Goal: Complete application form: Complete application form

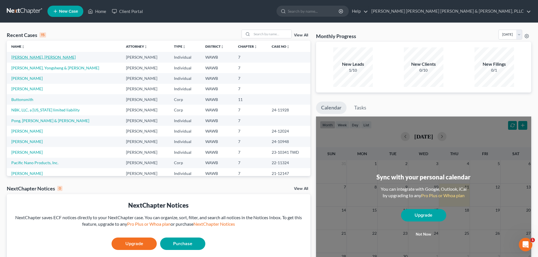
click at [21, 58] on link "[PERSON_NAME], [PERSON_NAME]" at bounding box center [43, 57] width 64 height 5
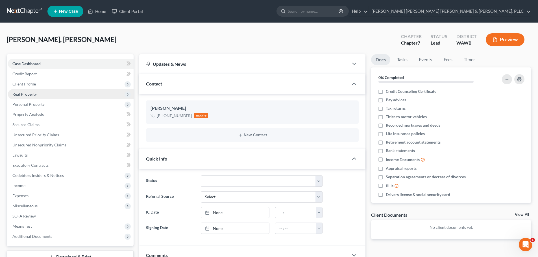
click at [29, 93] on span "Real Property" at bounding box center [24, 94] width 24 height 5
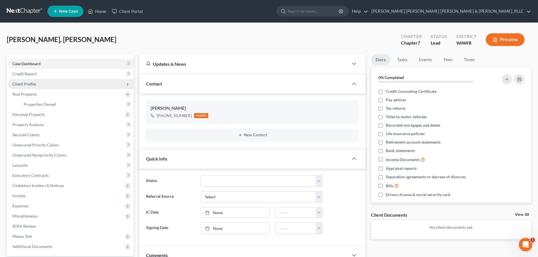
click at [35, 82] on span "Client Profile" at bounding box center [71, 84] width 126 height 10
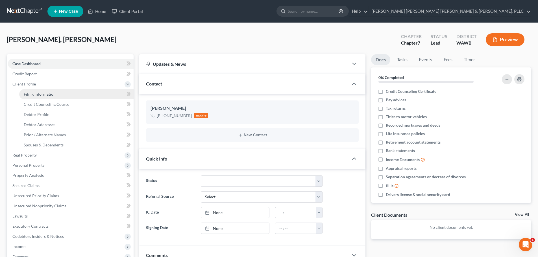
click at [35, 96] on span "Filing Information" at bounding box center [40, 94] width 32 height 5
select select "0"
select select "2"
select select "0"
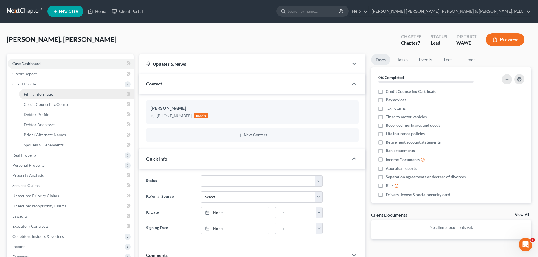
select select "50"
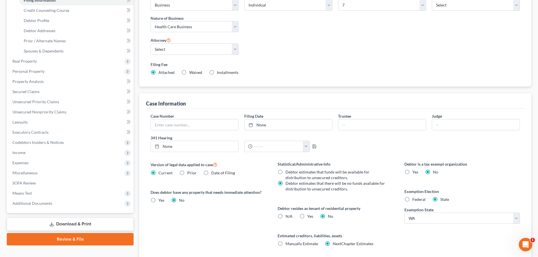
scroll to position [56, 0]
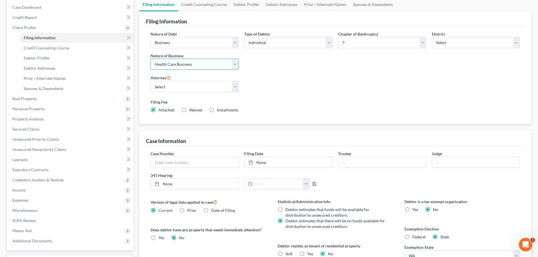
click at [236, 63] on select "Select Clearing Bank Commodity Broker Health Care Business Other Railroad Singl…" at bounding box center [194, 64] width 88 height 11
select select "3"
click at [150, 59] on select "Select Clearing Bank Commodity Broker Health Care Business Other Railroad Singl…" at bounding box center [194, 64] width 88 height 11
click at [265, 75] on div "Nature of Debt Select Business Consumer Other Nature of Business Select Clearin…" at bounding box center [335, 74] width 375 height 86
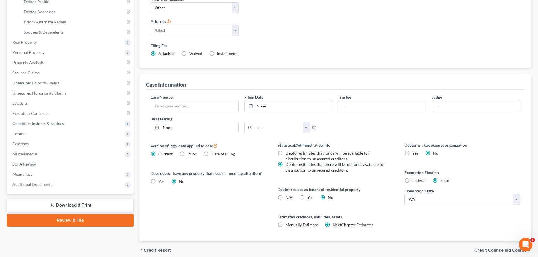
scroll to position [136, 0]
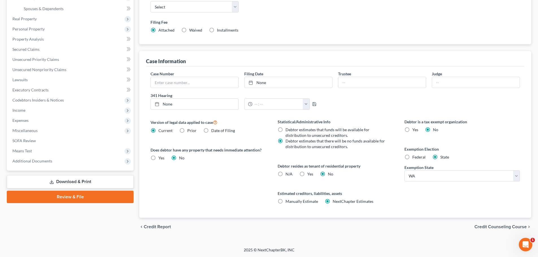
click at [495, 226] on span "Credit Counseling Course" at bounding box center [500, 227] width 52 height 5
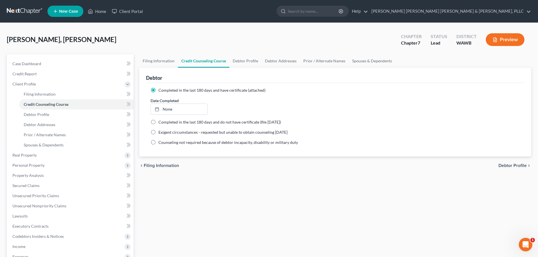
click at [509, 163] on span "Debtor Profile" at bounding box center [512, 165] width 28 height 5
select select "1"
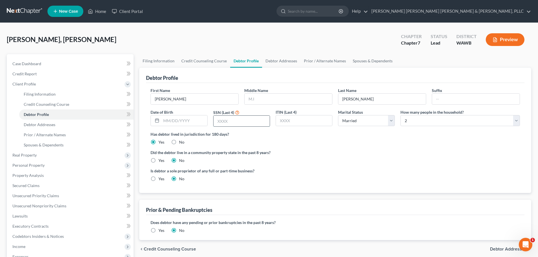
click at [243, 120] on input "text" at bounding box center [241, 121] width 56 height 11
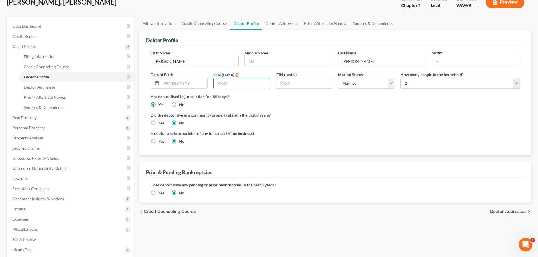
click at [158, 120] on label "Yes" at bounding box center [161, 123] width 6 height 6
click at [161, 120] on input "Yes" at bounding box center [163, 122] width 4 height 4
radio input "true"
radio input "false"
click at [158, 143] on label "Yes" at bounding box center [161, 142] width 6 height 6
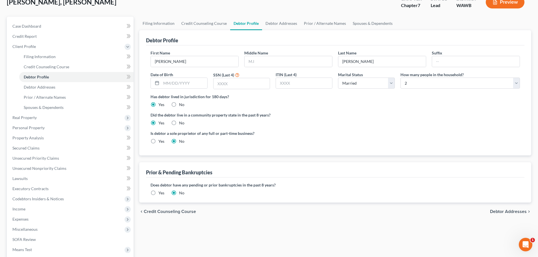
click at [161, 142] on input "Yes" at bounding box center [163, 141] width 4 height 4
radio input "true"
radio input "false"
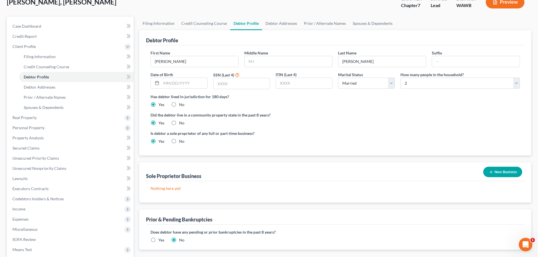
scroll to position [56, 0]
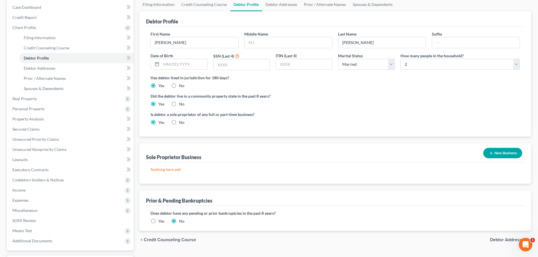
click at [500, 154] on button "New Business" at bounding box center [502, 153] width 39 height 10
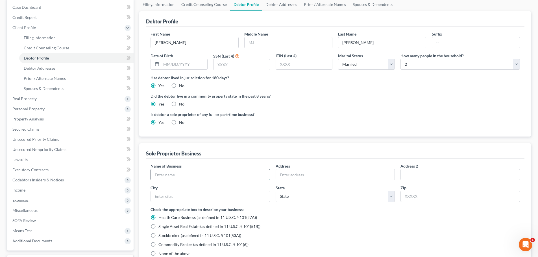
click at [183, 175] on input "text" at bounding box center [210, 174] width 119 height 11
type input "[PERSON_NAME], [GEOGRAPHIC_DATA]"
type input "[STREET_ADDRESS]"
type input "[PERSON_NAME][GEOGRAPHIC_DATA]"
select select "50"
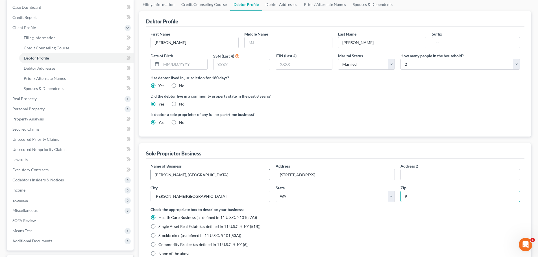
scroll to position [60, 0]
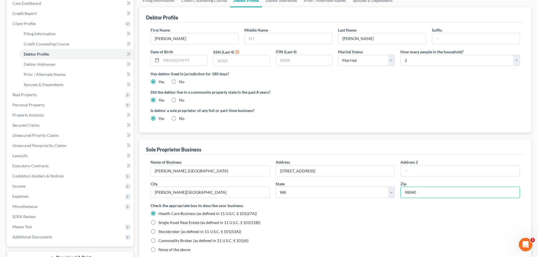
type input "98040"
click at [279, 213] on div "Health Care Business (as defined in 11 U.S.C. § 101(27A))" at bounding box center [334, 214] width 369 height 6
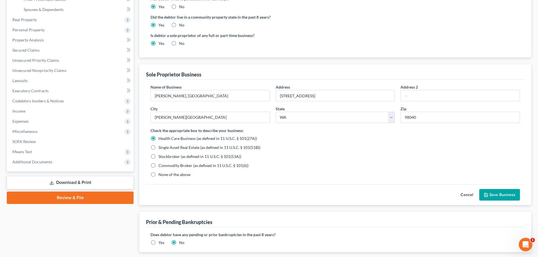
scroll to position [170, 0]
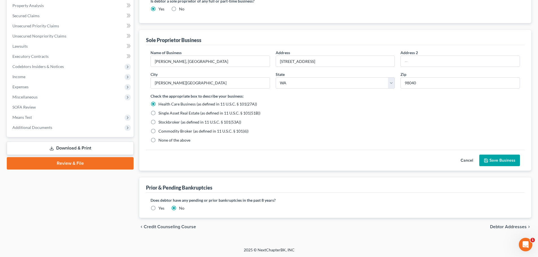
click at [501, 162] on button "Save Business" at bounding box center [499, 161] width 41 height 12
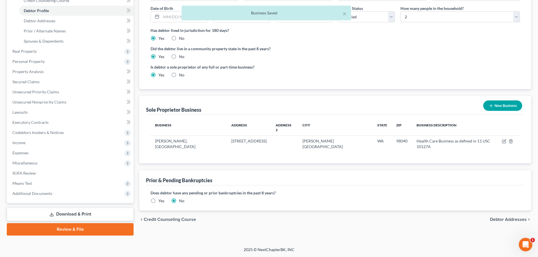
scroll to position [103, 0]
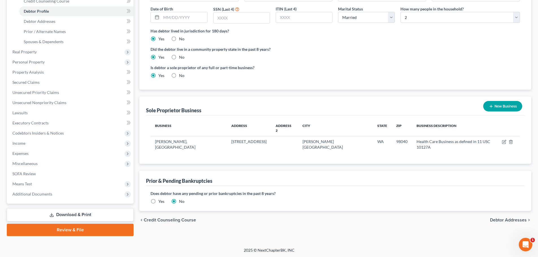
click at [509, 218] on span "Debtor Addresses" at bounding box center [508, 220] width 37 height 5
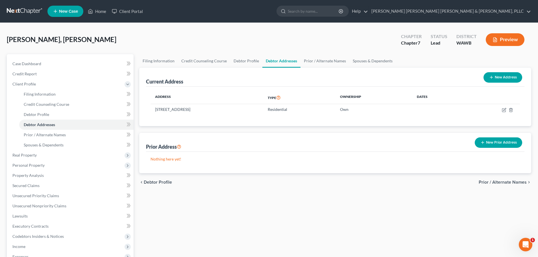
click at [504, 180] on span "Prior / Alternate Names" at bounding box center [502, 182] width 48 height 5
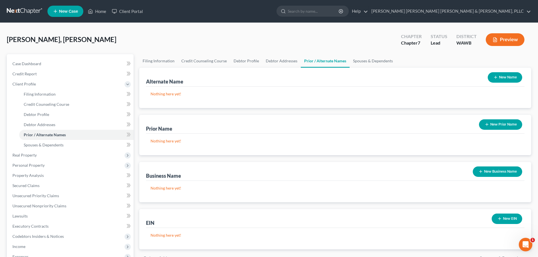
click at [497, 170] on button "New Business Name" at bounding box center [496, 172] width 49 height 10
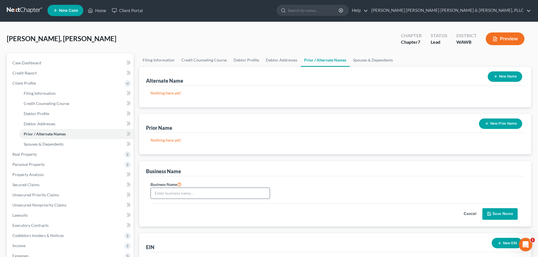
click at [217, 194] on input "text" at bounding box center [210, 193] width 119 height 11
type input "[PERSON_NAME], [GEOGRAPHIC_DATA]"
click at [499, 213] on button "Save Name" at bounding box center [499, 214] width 35 height 12
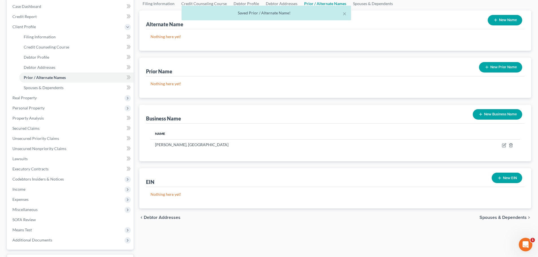
scroll to position [76, 0]
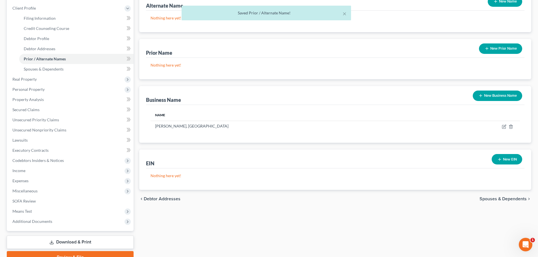
click at [507, 161] on button "New EIN" at bounding box center [506, 159] width 30 height 10
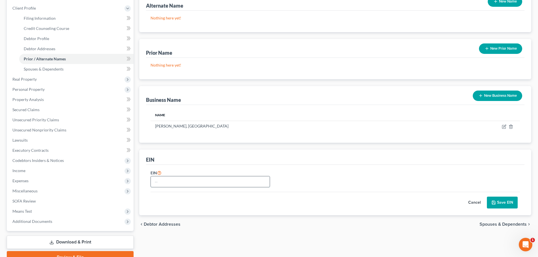
click at [206, 177] on input "text" at bounding box center [210, 181] width 119 height 11
type input "NEED"
click at [509, 203] on button "Save EIN" at bounding box center [502, 203] width 31 height 12
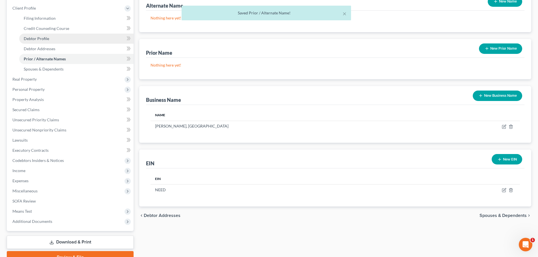
click at [35, 36] on span "Debtor Profile" at bounding box center [36, 38] width 25 height 5
select select "1"
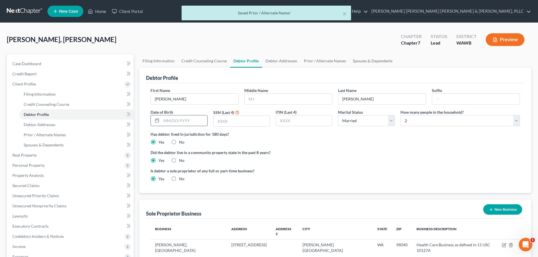
click at [166, 116] on input "text" at bounding box center [184, 120] width 46 height 11
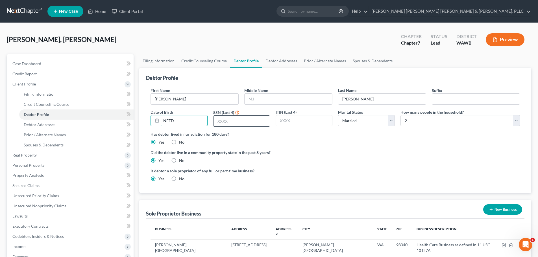
type input "NEED"
click at [226, 119] on input "text" at bounding box center [241, 121] width 56 height 11
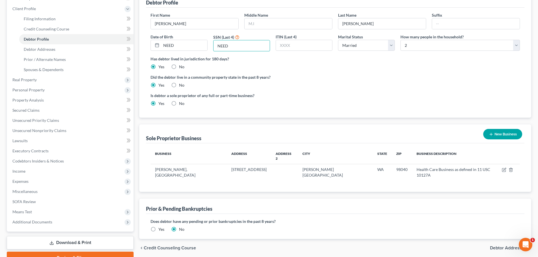
scroll to position [103, 0]
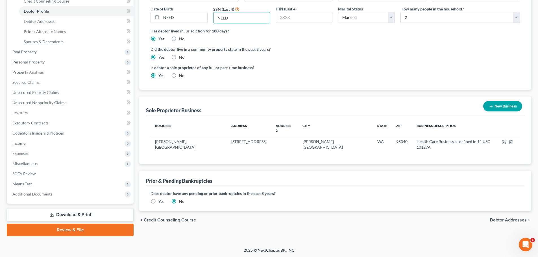
type input "NEED"
click at [505, 218] on span "Debtor Addresses" at bounding box center [508, 220] width 37 height 5
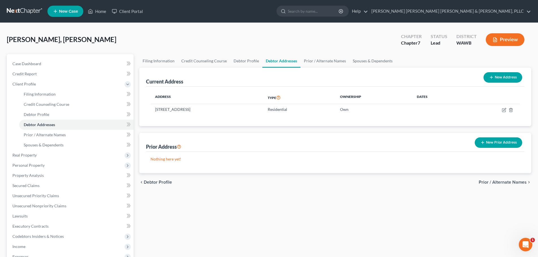
click at [510, 185] on div "chevron_left Debtor Profile Prior / Alternate Names chevron_right" at bounding box center [335, 182] width 392 height 18
click at [510, 181] on span "Prior / Alternate Names" at bounding box center [502, 182] width 48 height 5
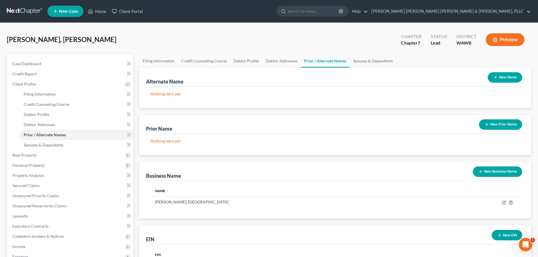
scroll to position [75, 0]
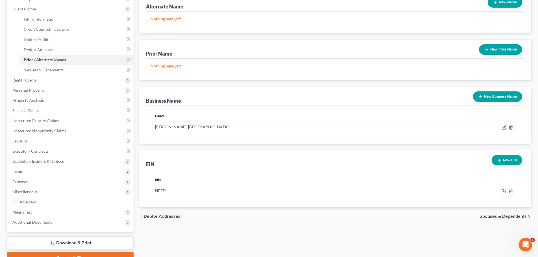
click at [503, 216] on span "Spouses & Dependents" at bounding box center [502, 216] width 47 height 5
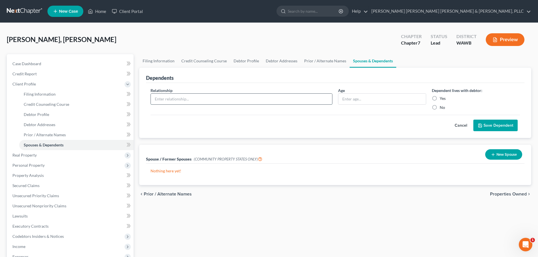
click at [192, 102] on input "text" at bounding box center [241, 99] width 181 height 11
click at [473, 120] on button "Save Dependent" at bounding box center [495, 126] width 44 height 12
type input "Wife"
click at [363, 98] on input "text" at bounding box center [381, 99] width 87 height 11
click at [439, 97] on label "Yes" at bounding box center [442, 99] width 6 height 6
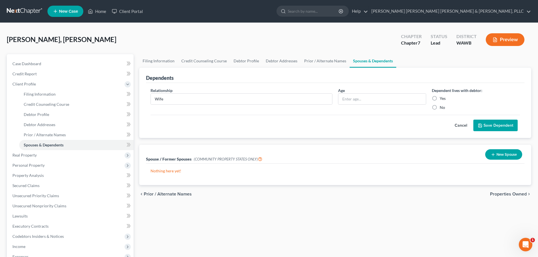
click at [442, 97] on input "Yes" at bounding box center [444, 98] width 4 height 4
radio input "true"
click at [367, 102] on input "text" at bounding box center [381, 99] width 87 height 11
type input "Legal"
click at [498, 154] on button "New Spouse" at bounding box center [503, 154] width 37 height 10
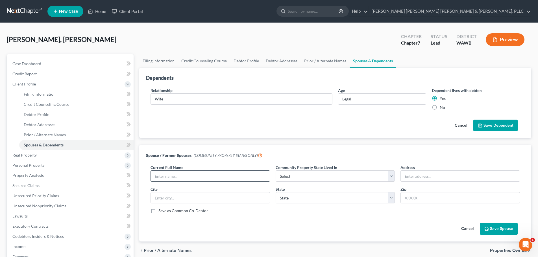
click at [184, 174] on input "text" at bounding box center [210, 176] width 119 height 11
type input "[PERSON_NAME]"
click at [292, 179] on select "Select AZ CA GU ID LA NV NM PR [GEOGRAPHIC_DATA] [GEOGRAPHIC_DATA] [GEOGRAPHIC_…" at bounding box center [334, 175] width 119 height 11
select select "9"
click at [275, 170] on select "Select AZ CA GU ID LA NV NM PR [GEOGRAPHIC_DATA] [GEOGRAPHIC_DATA] [GEOGRAPHIC_…" at bounding box center [334, 175] width 119 height 11
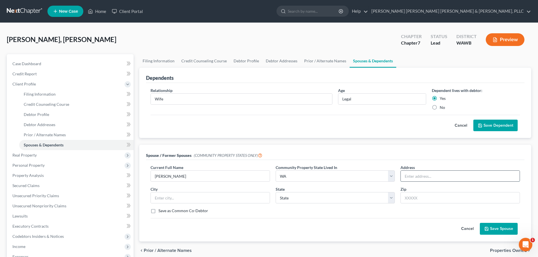
click at [403, 177] on input "text" at bounding box center [459, 176] width 119 height 11
type input "[STREET_ADDRESS]"
type input "[PERSON_NAME][GEOGRAPHIC_DATA]"
select select "50"
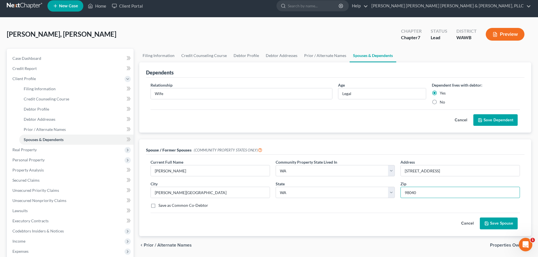
type input "98040"
click at [496, 223] on button "Save Spouse" at bounding box center [498, 224] width 38 height 12
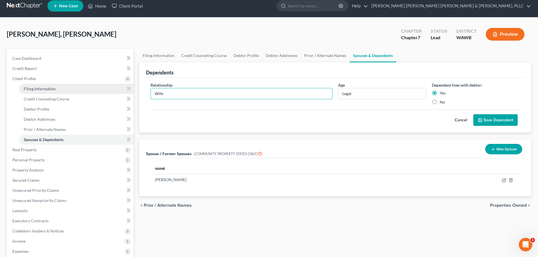
drag, startPoint x: 168, startPoint y: 93, endPoint x: 83, endPoint y: 91, distance: 84.7
click at [83, 91] on div "Petition Navigation Case Dashboard Payments Invoices Payments Payments Credit R…" at bounding box center [269, 191] width 530 height 285
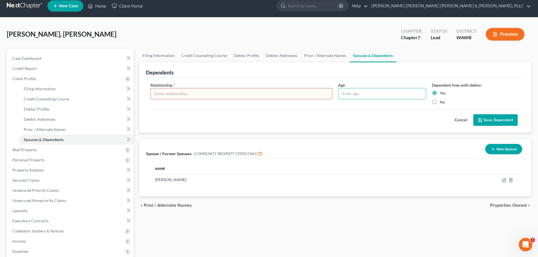
click at [459, 118] on button "Cancel" at bounding box center [460, 120] width 25 height 11
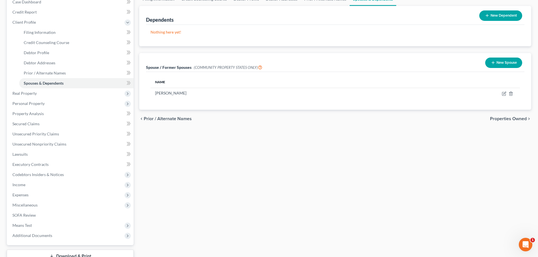
scroll to position [81, 0]
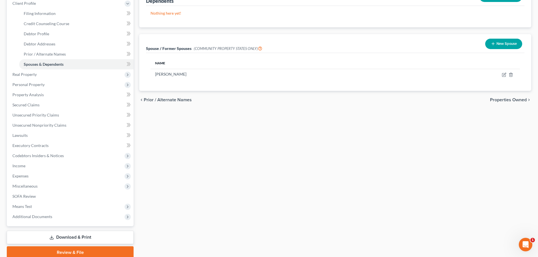
click at [506, 98] on span "Properties Owned" at bounding box center [508, 100] width 37 height 5
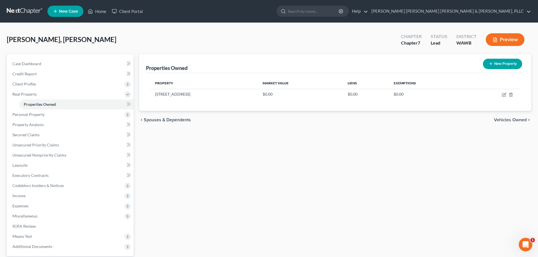
click at [507, 120] on span "Vehicles Owned" at bounding box center [510, 120] width 33 height 5
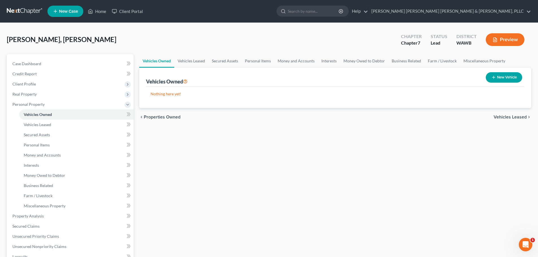
click at [501, 76] on button "New Vehicle" at bounding box center [503, 77] width 36 height 10
select select "0"
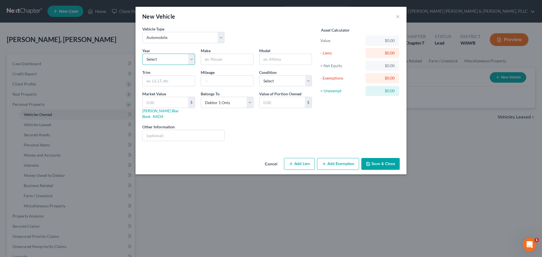
click at [164, 55] on select "Select 2026 2025 2024 2023 2022 2021 2020 2019 2018 2017 2016 2015 2014 2013 20…" at bounding box center [168, 59] width 53 height 11
select select "3"
click at [142, 54] on select "Select 2026 2025 2024 2023 2022 2021 2020 2019 2018 2017 2016 2015 2014 2013 20…" at bounding box center [168, 59] width 53 height 11
click at [213, 59] on input "text" at bounding box center [227, 59] width 52 height 11
type input "Nissan"
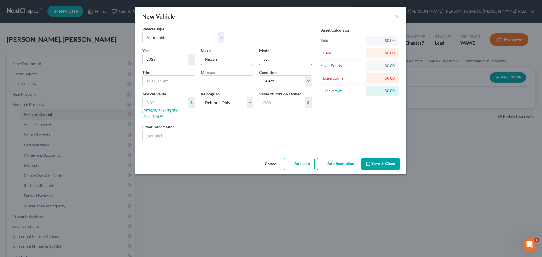
type input "Leaf"
type input "`"
click at [307, 82] on select "Select Excellent Very Good Good Fair Poor" at bounding box center [285, 80] width 53 height 11
select select "1"
click at [259, 75] on select "Select Excellent Very Good Good Fair Poor" at bounding box center [285, 80] width 53 height 11
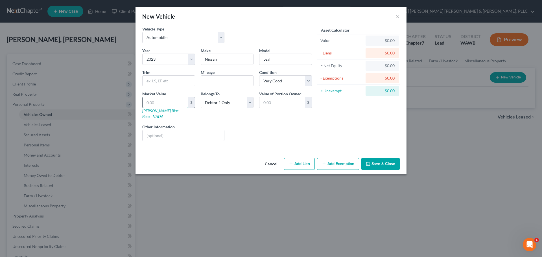
click at [170, 103] on input "text" at bounding box center [165, 102] width 45 height 11
type input "1"
type input "1.00"
type input "15"
type input "15.00"
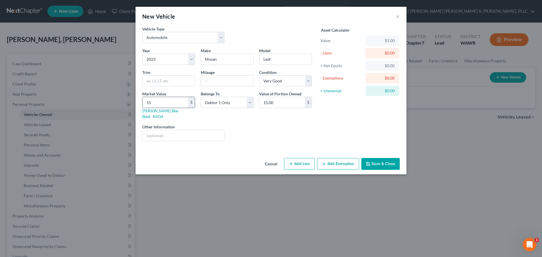
type input "150"
type input "150.00"
type input "1500"
type input "1,500.00"
type input "1,5000"
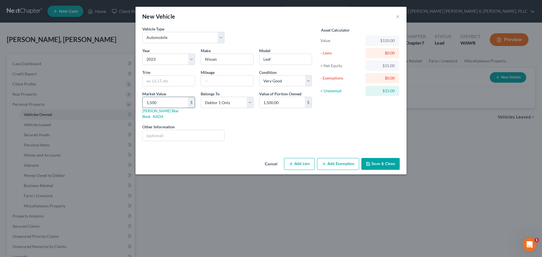
type input "15,000.00"
type input "15,000"
click at [255, 124] on div "Liens Select" at bounding box center [271, 132] width 88 height 17
click at [174, 131] on input "text" at bounding box center [184, 135] width 82 height 11
click at [332, 158] on button "Add Exemption" at bounding box center [338, 164] width 42 height 12
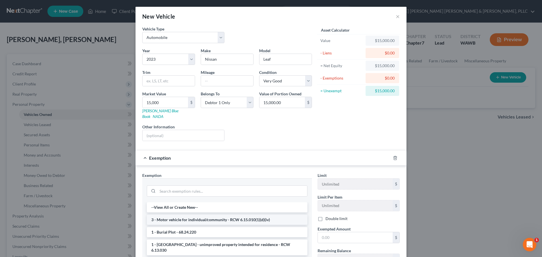
click at [221, 215] on li "3 - Motor vehicle for individual/community - RCW 6.15.010(1)(d)(iv)" at bounding box center [227, 220] width 161 height 10
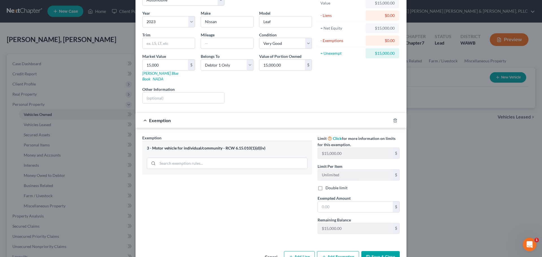
scroll to position [49, 0]
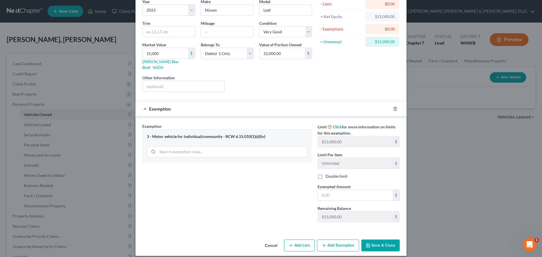
click at [250, 196] on div "Exemption Set must be selected for CA. Exemption * 3 - Motor vehicle for indivi…" at bounding box center [226, 175] width 175 height 104
click at [375, 240] on button "Save & Close" at bounding box center [380, 246] width 38 height 12
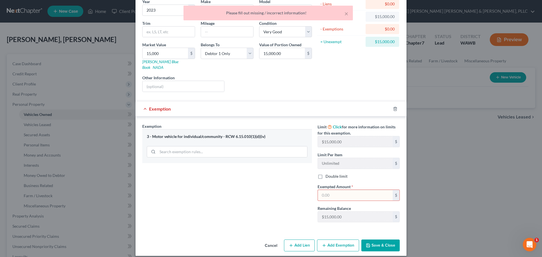
click at [220, 175] on div "Exemption Set must be selected for CA. Exemption * 3 - Motor vehicle for indivi…" at bounding box center [226, 175] width 175 height 104
click at [346, 101] on div "Exemption" at bounding box center [262, 108] width 255 height 15
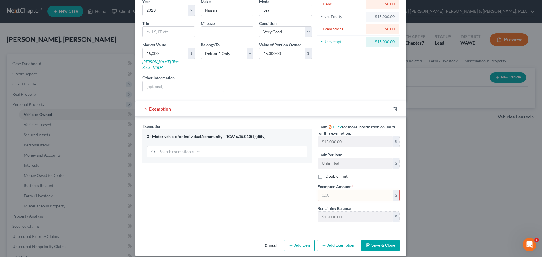
click at [326, 190] on input "text" at bounding box center [355, 195] width 75 height 11
click at [197, 146] on input "search" at bounding box center [232, 151] width 150 height 11
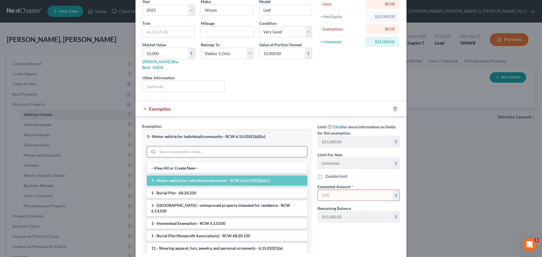
click at [207, 146] on input "search" at bounding box center [232, 151] width 150 height 11
click at [465, 227] on div "New Vehicle × Vehicle Type Select Automobile Truck Trailer Watercraft Aircraft …" at bounding box center [271, 128] width 542 height 257
click at [337, 191] on input "text" at bounding box center [355, 195] width 75 height 11
type input "15,000"
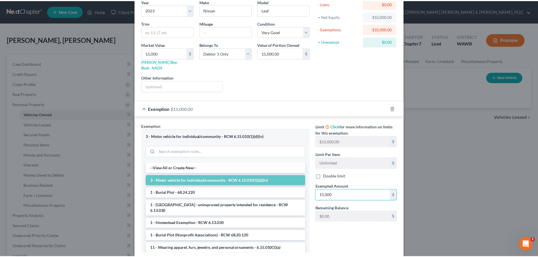
scroll to position [80, 0]
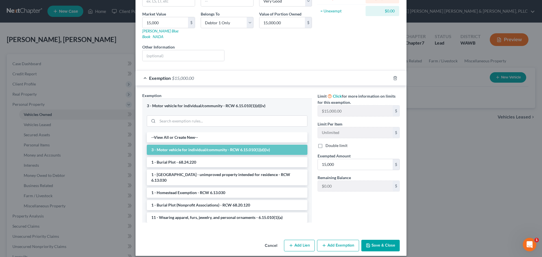
click at [376, 243] on button "Save & Close" at bounding box center [380, 246] width 38 height 12
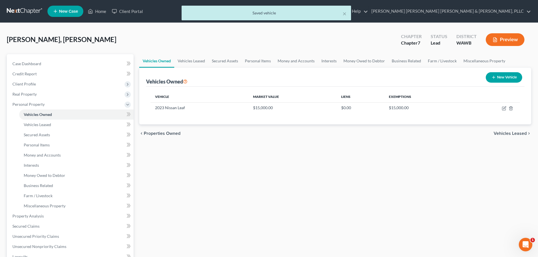
click at [507, 132] on span "Vehicles Leased" at bounding box center [509, 133] width 33 height 5
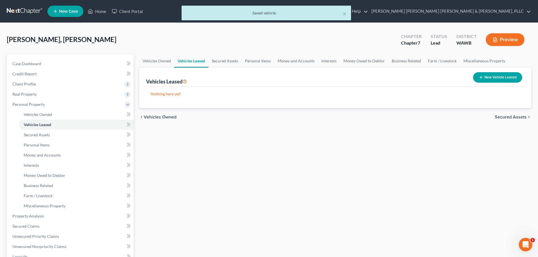
click at [514, 118] on span "Secured Assets" at bounding box center [510, 117] width 32 height 5
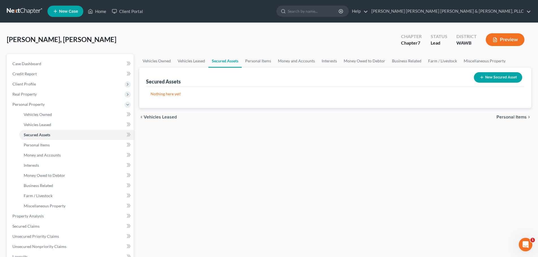
click at [515, 116] on span "Personal Items" at bounding box center [511, 117] width 30 height 5
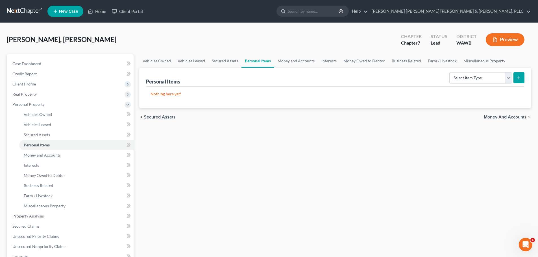
click at [515, 117] on span "Money and Accounts" at bounding box center [504, 117] width 43 height 5
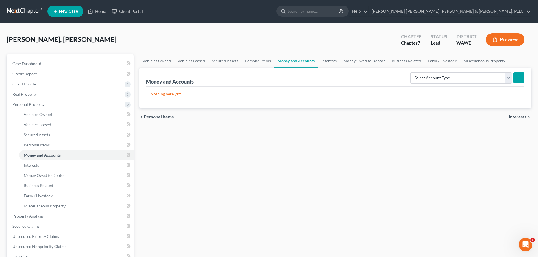
click at [518, 118] on span "Interests" at bounding box center [518, 117] width 18 height 5
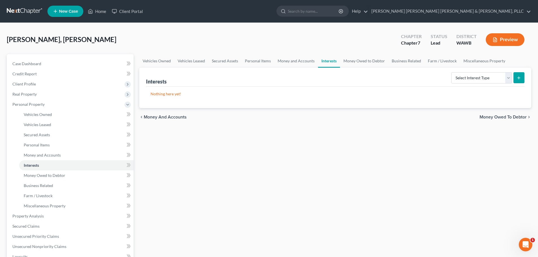
click at [518, 118] on span "Money Owed to Debtor" at bounding box center [502, 117] width 47 height 5
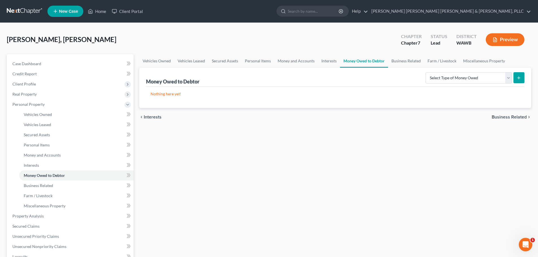
click at [515, 117] on span "Business Related" at bounding box center [508, 117] width 35 height 5
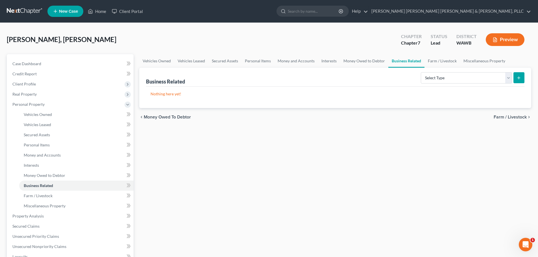
click at [173, 118] on span "Money Owed to Debtor" at bounding box center [167, 117] width 47 height 5
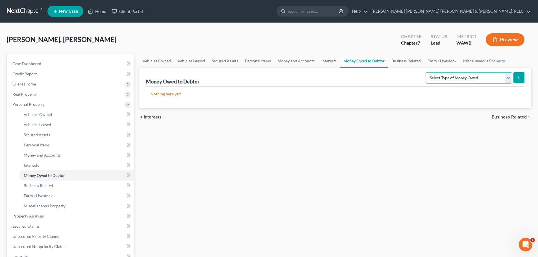
click at [435, 76] on select "Select Type of Money Owed Accounts Receivable Alimony Child Support Claims Agai…" at bounding box center [468, 77] width 86 height 11
select select "unpaid_loans"
click at [426, 72] on select "Select Type of Money Owed Accounts Receivable Alimony Child Support Claims Agai…" at bounding box center [468, 77] width 86 height 11
click at [166, 93] on p "Nothing here yet!" at bounding box center [334, 94] width 369 height 6
click at [521, 77] on icon "submit" at bounding box center [518, 78] width 5 height 5
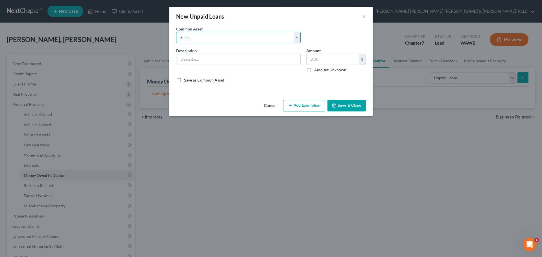
click at [214, 34] on select "Select Xibei Restaurtant ([GEOGRAPHIC_DATA]) Co., Ltd. Chicken Soup House, Inc.…" at bounding box center [238, 37] width 124 height 11
click at [217, 38] on select "Select Xibei Restaurtant ([GEOGRAPHIC_DATA]) Co., Ltd. Chicken Soup House, Inc.…" at bounding box center [238, 37] width 124 height 11
click at [204, 56] on input "text" at bounding box center [238, 59] width 124 height 11
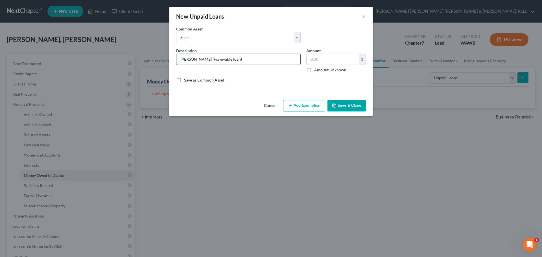
type input "[PERSON_NAME] (Forgivable loan)"
click at [324, 59] on input "text" at bounding box center [332, 59] width 52 height 11
type input "385,000"
click at [345, 108] on button "Save & Close" at bounding box center [346, 106] width 38 height 12
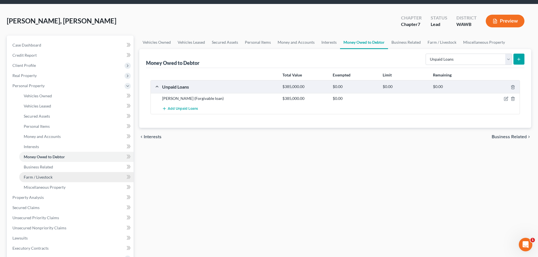
scroll to position [38, 0]
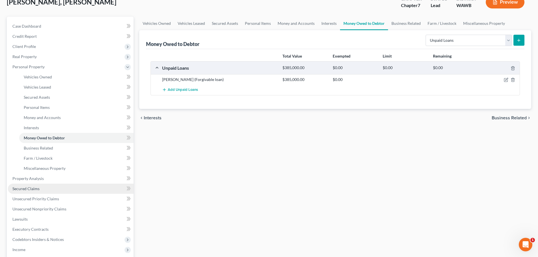
click at [45, 188] on link "Secured Claims" at bounding box center [71, 189] width 126 height 10
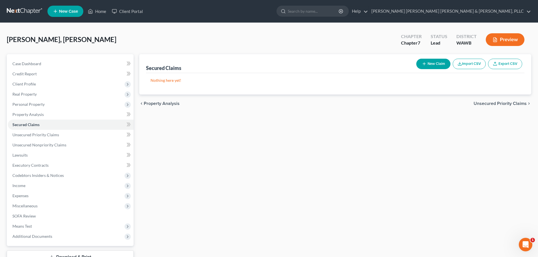
click at [435, 63] on button "New Claim" at bounding box center [433, 64] width 34 height 10
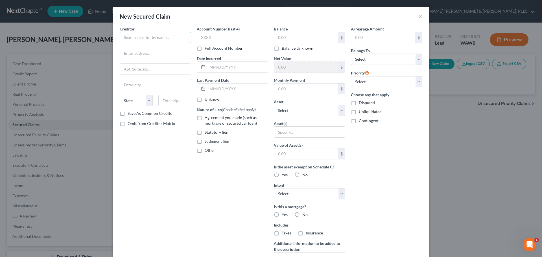
click at [156, 40] on input "text" at bounding box center [155, 37] width 71 height 11
type input "HELOC"
type input "[GEOGRAPHIC_DATA]"
select select "50"
click at [306, 39] on input "text" at bounding box center [306, 37] width 64 height 11
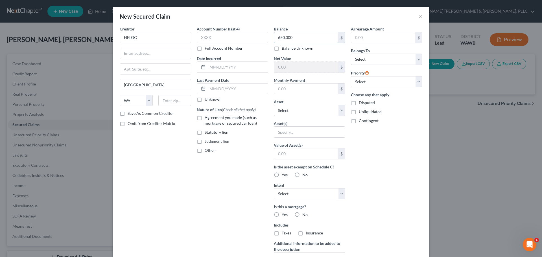
type input "650,000"
click at [303, 110] on select "Select Other Multiple Assets 2023 Nissan Leaf - $15000.0 [PERSON_NAME] (Forgiva…" at bounding box center [309, 110] width 71 height 11
select select "4"
click at [274, 105] on select "Select Other Multiple Assets 2023 Nissan Leaf - $15000.0 [PERSON_NAME] (Forgiva…" at bounding box center [309, 110] width 71 height 11
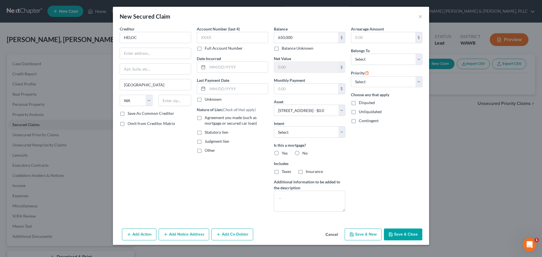
click at [282, 155] on label "Yes" at bounding box center [285, 153] width 6 height 6
click at [284, 154] on input "Yes" at bounding box center [286, 152] width 4 height 4
radio input "true"
click at [401, 236] on button "Save & Close" at bounding box center [403, 235] width 38 height 12
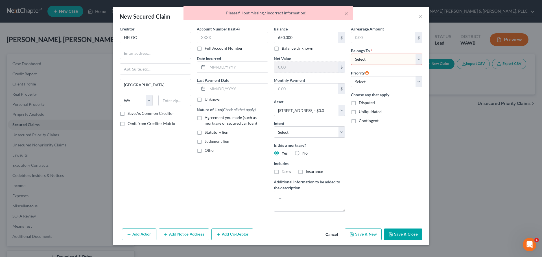
click at [373, 56] on select "Select Debtor 1 Only Debtor 2 Only Debtor 1 And Debtor 2 Only At Least One Of T…" at bounding box center [386, 59] width 71 height 11
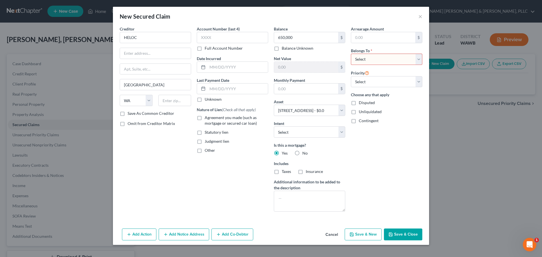
select select "2"
click at [351, 54] on select "Select Debtor 1 Only Debtor 2 Only Debtor 1 And Debtor 2 Only At Least One Of T…" at bounding box center [386, 59] width 71 height 11
click at [408, 235] on button "Save & Close" at bounding box center [403, 235] width 38 height 12
select select
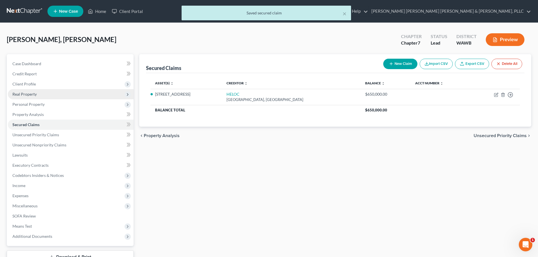
click at [29, 91] on span "Real Property" at bounding box center [71, 94] width 126 height 10
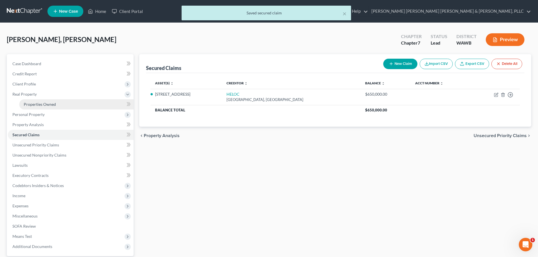
click at [39, 105] on span "Properties Owned" at bounding box center [40, 104] width 32 height 5
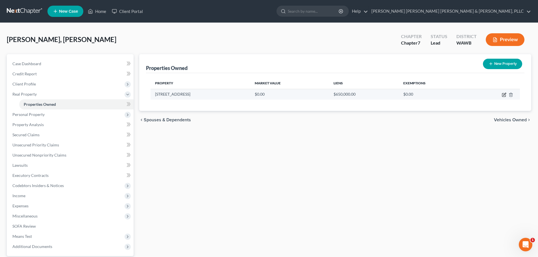
click at [504, 94] on icon "button" at bounding box center [504, 94] width 3 height 3
select select "50"
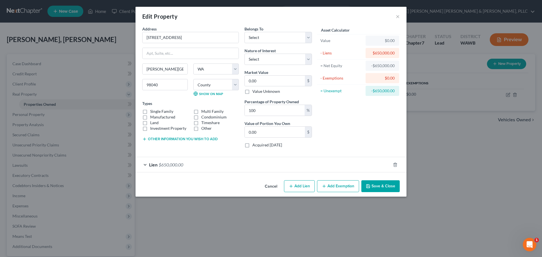
click at [339, 183] on button "Add Exemption" at bounding box center [338, 186] width 42 height 12
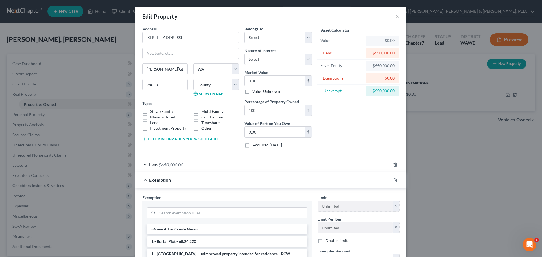
scroll to position [38, 0]
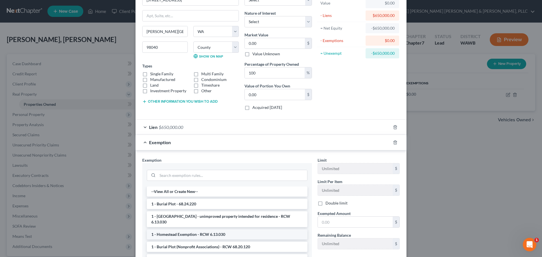
click at [203, 229] on li "1 - Homestead Exemption - RCW 6.13.030" at bounding box center [227, 234] width 161 height 10
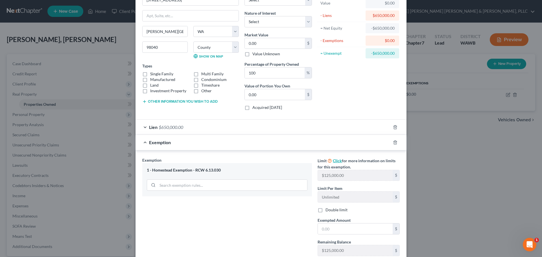
click at [333, 159] on link "Click" at bounding box center [337, 160] width 9 height 5
click at [333, 161] on link "Click" at bounding box center [337, 160] width 9 height 5
click at [457, 196] on div "Edit Property × Address * 8311 SE [GEOGRAPHIC_DATA] [PERSON_NAME][GEOGRAPHIC_DA…" at bounding box center [271, 128] width 542 height 257
click at [349, 229] on input "text" at bounding box center [355, 229] width 75 height 11
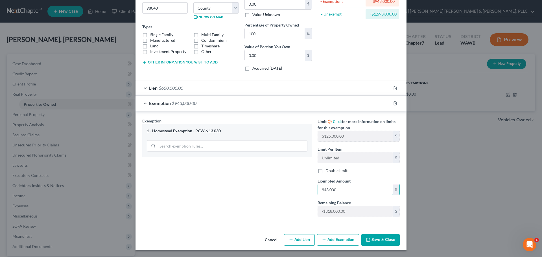
type input "943,000"
click at [379, 238] on button "Save & Close" at bounding box center [380, 240] width 38 height 12
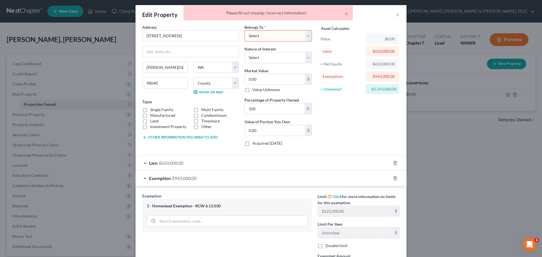
scroll to position [0, 0]
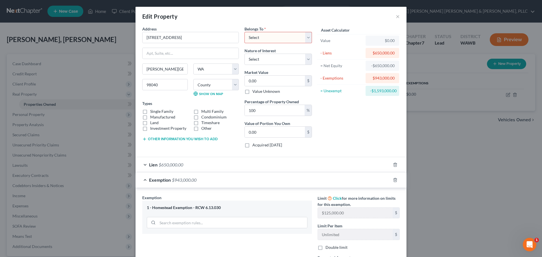
click at [305, 37] on select "Select Debtor 1 Only Debtor 2 Only Debtor 1 And Debtor 2 Only At Least One Of T…" at bounding box center [277, 37] width 67 height 11
select select "3"
click at [244, 32] on select "Select Debtor 1 Only Debtor 2 Only Debtor 1 And Debtor 2 Only At Least One Of T…" at bounding box center [277, 37] width 67 height 11
click at [308, 80] on div "$" at bounding box center [308, 81] width 7 height 11
click at [292, 80] on input "0.00" at bounding box center [275, 81] width 60 height 11
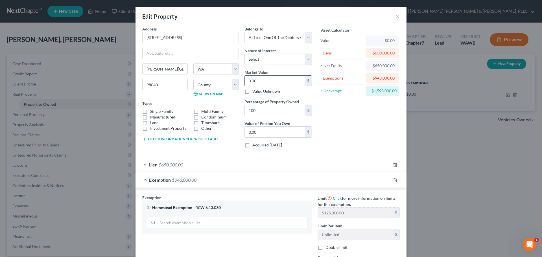
type input "1"
type input "1.00"
type input "18"
type input "18.00"
type input "189"
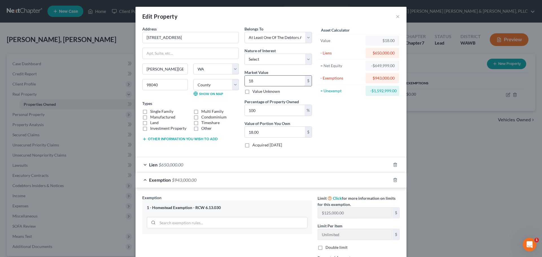
type input "189.00"
type input "1896"
type input "1,896.00"
type input "1,8960"
type input "18,960.00"
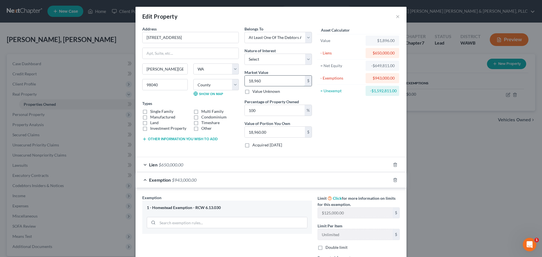
type input "18,9600"
type input "189,600.00"
type input "189,6000"
type input "1,896,000.00"
type input "1,896,000"
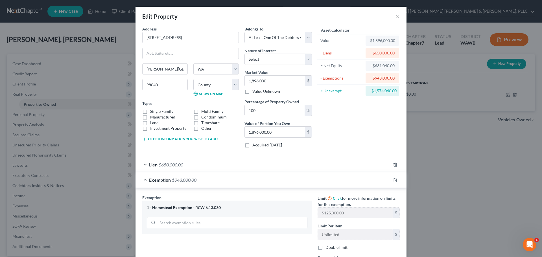
scroll to position [56, 0]
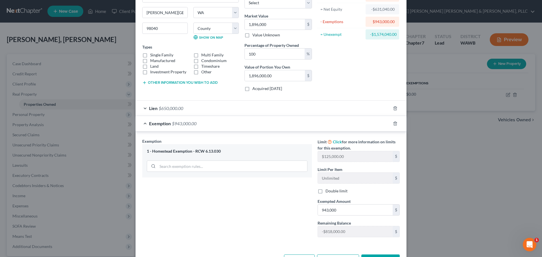
click at [267, 213] on div "Exemption Set must be selected for CA. Exemption * 1 - Homestead Exemption - RC…" at bounding box center [226, 190] width 175 height 104
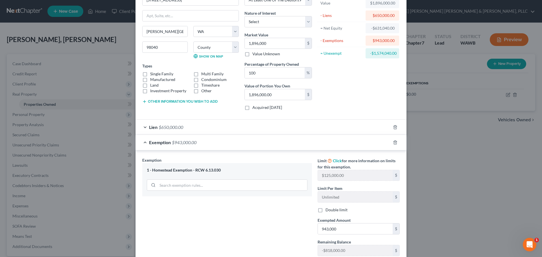
scroll to position [0, 0]
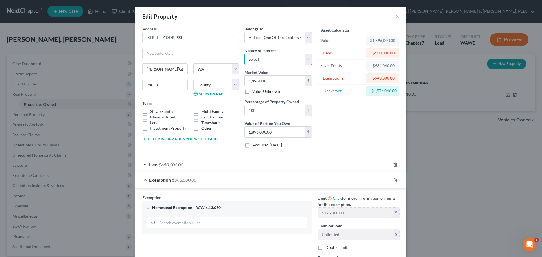
click at [307, 58] on select "Select Fee Simple Joint Tenant Life Estate Equitable Interest Future Interest T…" at bounding box center [277, 59] width 67 height 11
select select "0"
click at [244, 54] on select "Select Fee Simple Joint Tenant Life Estate Equitable Interest Future Interest T…" at bounding box center [277, 59] width 67 height 11
click at [351, 114] on div "Asset Calculator Value $1,896,000.00 - Liens $650,000.00 = Net Equity -$631,040…" at bounding box center [359, 89] width 88 height 126
click at [150, 112] on label "Single Family" at bounding box center [161, 112] width 23 height 6
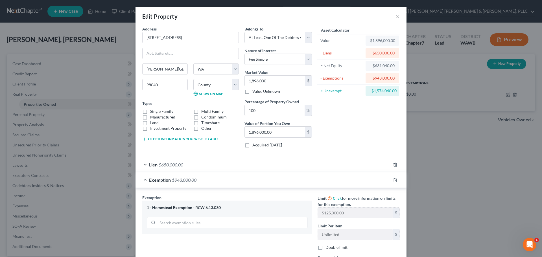
click at [152, 112] on input "Single Family" at bounding box center [154, 111] width 4 height 4
checkbox input "true"
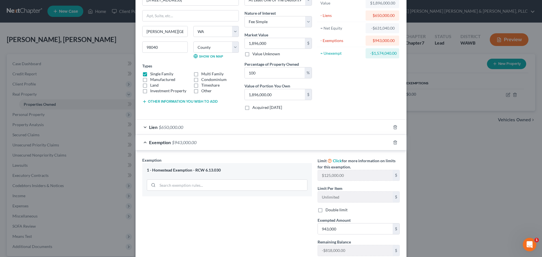
scroll to position [77, 0]
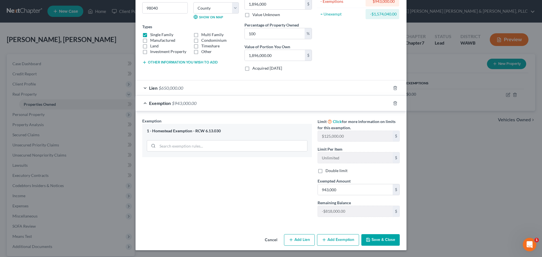
click at [377, 241] on button "Save & Close" at bounding box center [380, 240] width 38 height 12
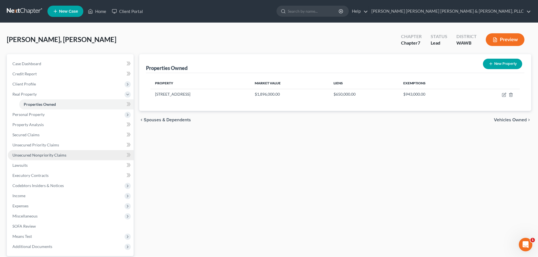
click at [46, 153] on span "Unsecured Nonpriority Claims" at bounding box center [39, 155] width 54 height 5
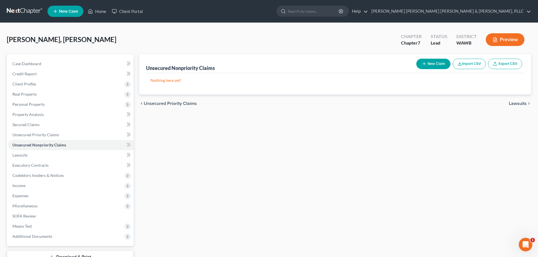
click at [435, 63] on button "New Claim" at bounding box center [433, 64] width 34 height 10
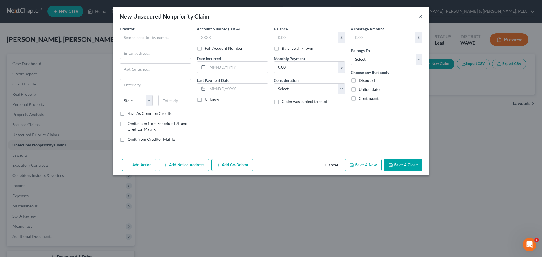
click at [418, 15] on button "×" at bounding box center [420, 16] width 4 height 7
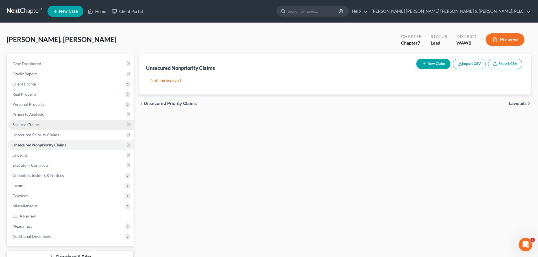
click at [27, 124] on span "Secured Claims" at bounding box center [25, 124] width 27 height 5
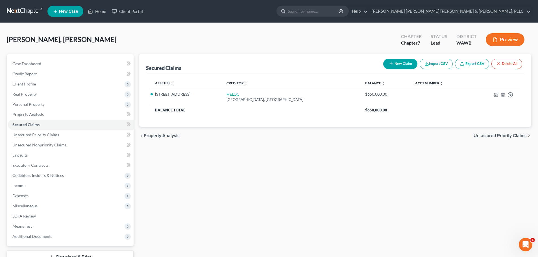
click at [400, 65] on button "New Claim" at bounding box center [400, 64] width 34 height 10
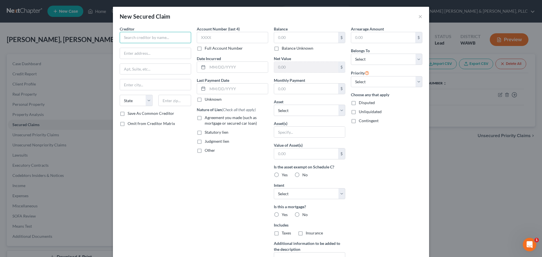
click at [137, 37] on input "text" at bounding box center [155, 37] width 71 height 11
type input "9826 WhiteCenter, LLC"
type input "/"
type input "c"
type input "[GEOGRAPHIC_DATA]"
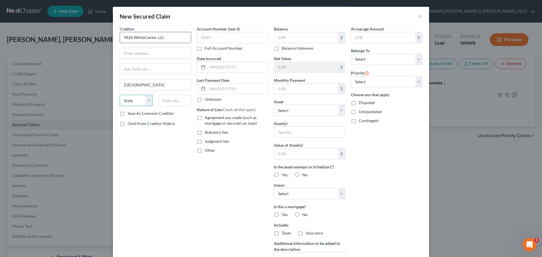
select select "50"
click at [128, 112] on label "Save As Common Creditor" at bounding box center [151, 114] width 47 height 6
click at [130, 112] on input "Save As Common Creditor" at bounding box center [132, 113] width 4 height 4
checkbox input "true"
click at [207, 66] on input "text" at bounding box center [237, 67] width 60 height 11
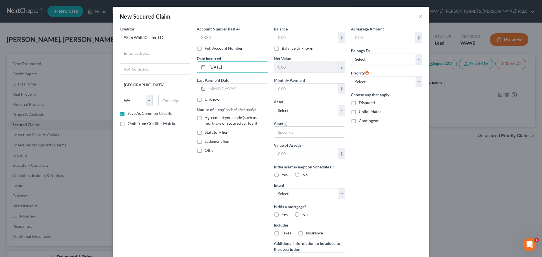
type input "[DATE]"
drag, startPoint x: 338, startPoint y: 11, endPoint x: 407, endPoint y: 3, distance: 69.9
click at [407, 3] on div "New Secured Claim × Creditor * 9826 WhiteCenter, LLC [GEOGRAPHIC_DATA] [US_STAT…" at bounding box center [271, 128] width 542 height 257
drag, startPoint x: 236, startPoint y: 15, endPoint x: 364, endPoint y: 14, distance: 127.8
click at [371, 13] on div "New Secured Claim ×" at bounding box center [271, 16] width 316 height 19
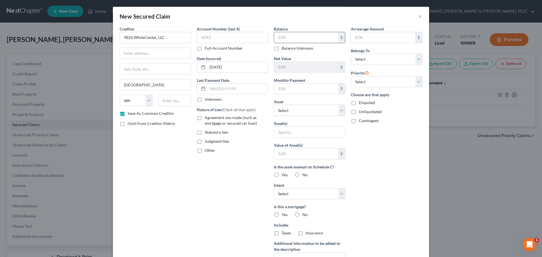
click at [289, 39] on input "text" at bounding box center [306, 37] width 64 height 11
click at [58, 169] on div "New Secured Claim × Creditor * 9826 WhiteCenter, LLC [GEOGRAPHIC_DATA] [US_STAT…" at bounding box center [271, 128] width 542 height 257
click at [306, 40] on input "373" at bounding box center [306, 37] width 64 height 11
type input "373,164"
click at [242, 92] on input "text" at bounding box center [237, 89] width 60 height 11
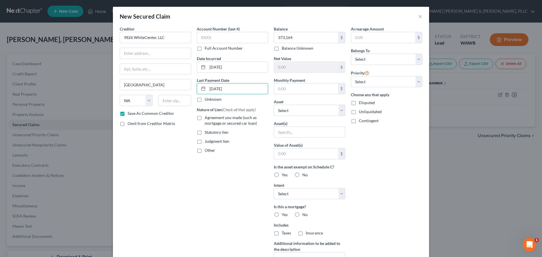
type input "[DATE]"
click at [205, 140] on label "Judgment lien" at bounding box center [217, 142] width 25 height 6
click at [207, 140] on input "Judgment lien" at bounding box center [209, 141] width 4 height 4
checkbox input "true"
click at [367, 56] on select "Select Debtor 1 Only Debtor 2 Only Debtor 1 And Debtor 2 Only At Least One Of T…" at bounding box center [386, 59] width 71 height 11
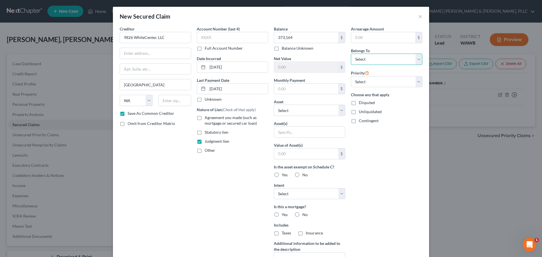
select select "0"
click at [351, 54] on select "Select Debtor 1 Only Debtor 2 Only Debtor 1 And Debtor 2 Only At Least One Of T…" at bounding box center [386, 59] width 71 height 11
click at [369, 81] on select "Select 1st 2nd 3rd 4th 5th 6th 7th 8th 9th 10th 11th 12th 13th 14th 15th 16th 1…" at bounding box center [386, 81] width 71 height 11
select select "1"
click at [351, 76] on select "Select 1st 2nd 3rd 4th 5th 6th 7th 8th 9th 10th 11th 12th 13th 14th 15th 16th 1…" at bounding box center [386, 81] width 71 height 11
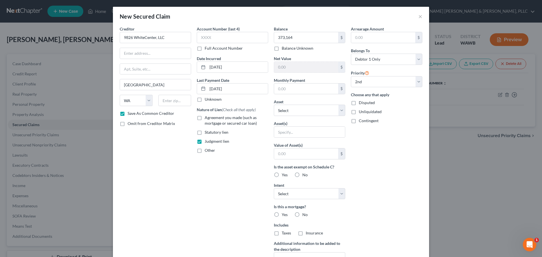
click at [359, 102] on label "Disputed" at bounding box center [367, 103] width 16 height 6
click at [361, 102] on input "Disputed" at bounding box center [363, 102] width 4 height 4
checkbox input "true"
click at [339, 111] on select "Select Other Multiple Assets 2023 Nissan Leaf - $15000.0 [PERSON_NAME] (Forgiva…" at bounding box center [309, 110] width 71 height 11
select select "4"
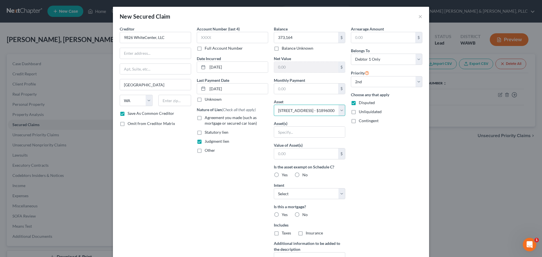
click at [274, 105] on select "Select Other Multiple Assets 2023 Nissan Leaf - $15000.0 [PERSON_NAME] (Forgiva…" at bounding box center [309, 110] width 71 height 11
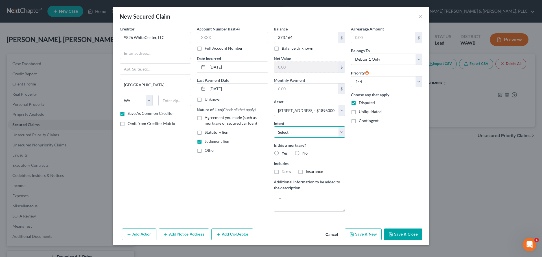
click at [341, 131] on select "Select Surrender Redeem Reaffirm Avoid Other" at bounding box center [309, 131] width 71 height 11
select select "3"
click at [274, 126] on select "Select Surrender Redeem Reaffirm Avoid Other" at bounding box center [309, 131] width 71 height 11
click at [302, 151] on label "No" at bounding box center [304, 153] width 5 height 6
click at [305, 151] on input "No" at bounding box center [307, 152] width 4 height 4
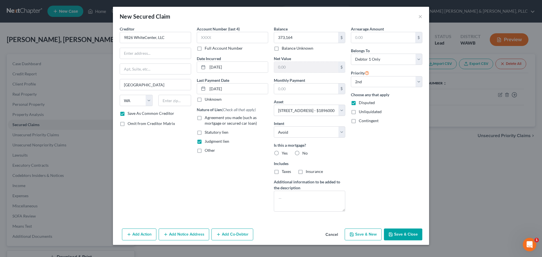
radio input "true"
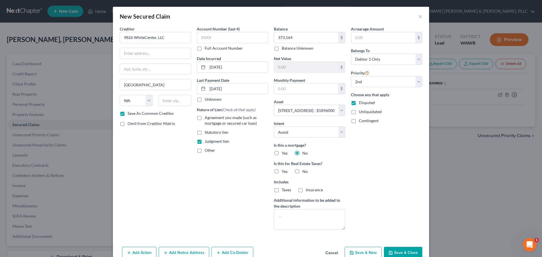
scroll to position [13, 0]
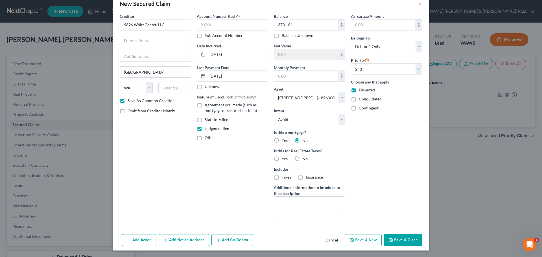
click at [180, 240] on button "Add Notice Address" at bounding box center [184, 240] width 51 height 12
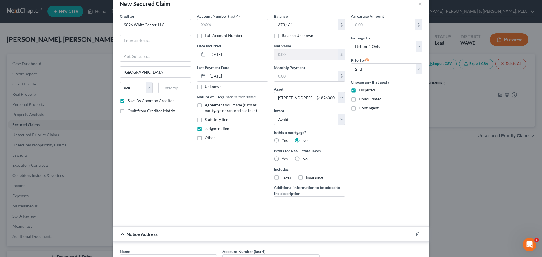
click at [127, 233] on span "Notice Address" at bounding box center [141, 233] width 31 height 5
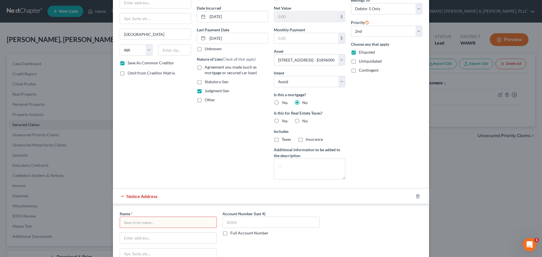
click at [139, 222] on input "text" at bounding box center [168, 222] width 97 height 11
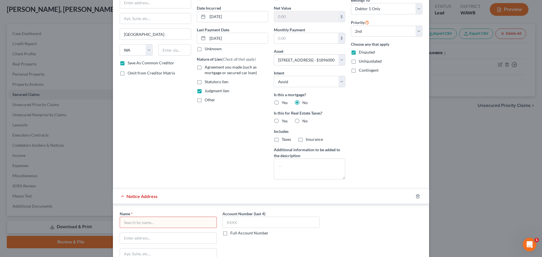
click at [233, 208] on div "Name * State [US_STATE] AK AR AZ CA CO CT DE DC [GEOGRAPHIC_DATA] [GEOGRAPHIC_D…" at bounding box center [271, 257] width 316 height 106
click at [141, 224] on input "text" at bounding box center [168, 222] width 97 height 11
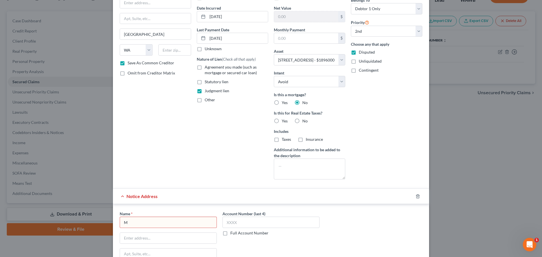
scroll to position [42, 0]
type input "[PERSON_NAME]"
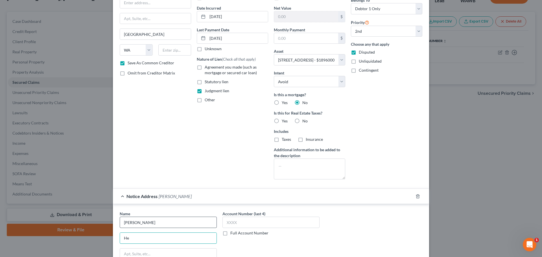
type input "H"
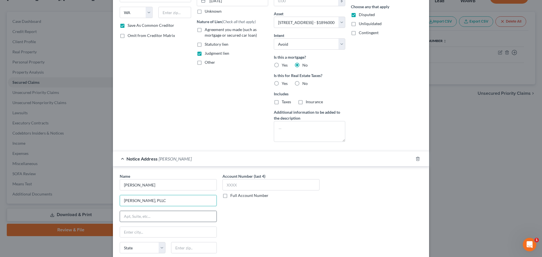
type input "[PERSON_NAME], PLLC"
click at [124, 215] on input "text" at bounding box center [168, 216] width 97 height 11
type input "[STREET_ADDRESS]"
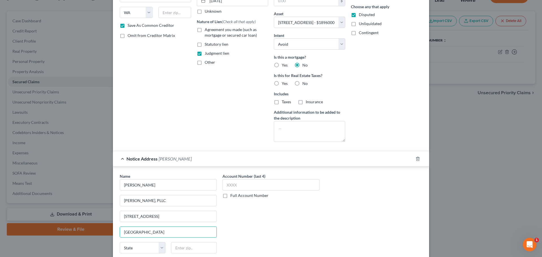
type input "[GEOGRAPHIC_DATA]"
click at [258, 233] on div "Account Number (last 4) Full Account Number" at bounding box center [271, 220] width 103 height 95
click at [146, 248] on select "State [US_STATE] AK AR AZ CA CO CT DE DC [GEOGRAPHIC_DATA] [GEOGRAPHIC_DATA] GU…" at bounding box center [143, 247] width 46 height 11
select select "50"
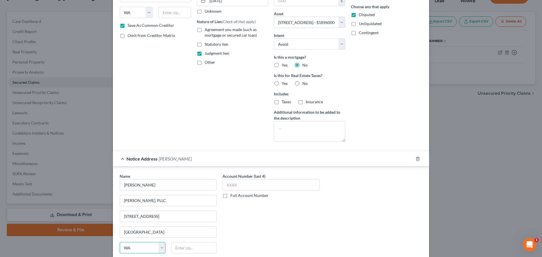
click at [120, 242] on select "State [US_STATE] AK AR AZ CA CO CT DE DC [GEOGRAPHIC_DATA] [GEOGRAPHIC_DATA] GU…" at bounding box center [143, 247] width 46 height 11
click at [181, 247] on input "text" at bounding box center [194, 247] width 46 height 11
type input "98104"
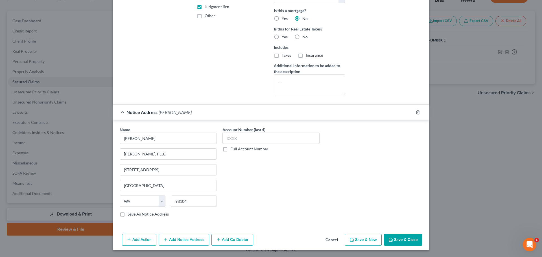
click at [128, 214] on label "Save As Notice Address" at bounding box center [148, 214] width 41 height 6
click at [130, 214] on input "Save As Notice Address" at bounding box center [132, 213] width 4 height 4
checkbox input "true"
click at [157, 138] on input "[PERSON_NAME]" at bounding box center [168, 138] width 97 height 11
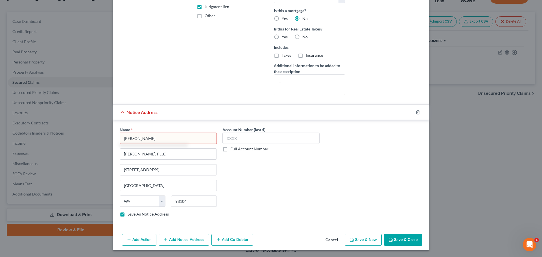
type input "[PERSON_NAME]"
click at [402, 242] on button "Save & Close" at bounding box center [403, 240] width 38 height 12
checkbox input "false"
select select
checkbox input "false"
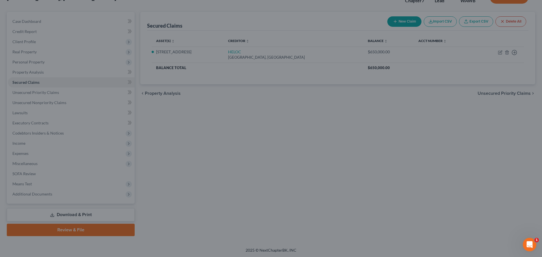
type input "373,164.00"
type input "1,522,836.00"
type input "0.00"
select select "4"
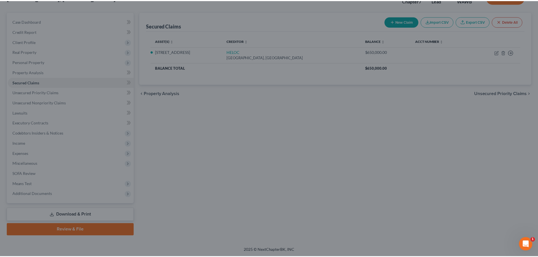
scroll to position [0, 0]
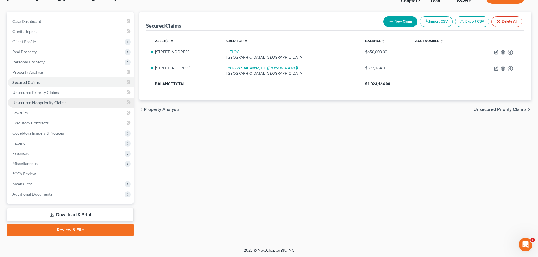
click at [47, 103] on span "Unsecured Nonpriority Claims" at bounding box center [39, 102] width 54 height 5
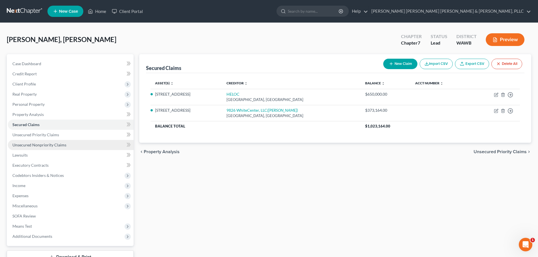
click at [47, 103] on span "Personal Property" at bounding box center [71, 104] width 126 height 10
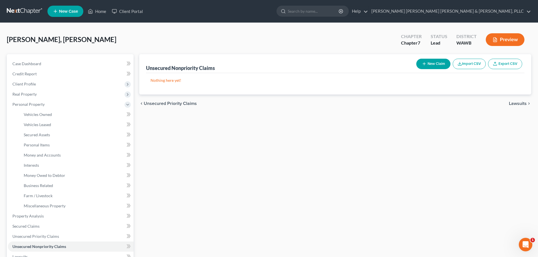
click at [430, 61] on button "New Claim" at bounding box center [433, 64] width 34 height 10
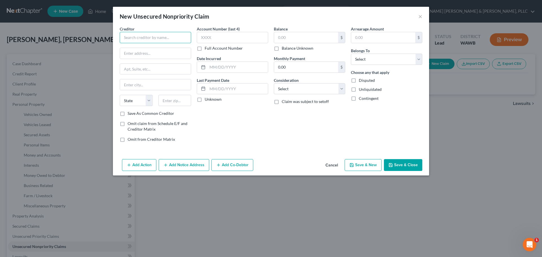
click at [154, 36] on input "text" at bounding box center [155, 37] width 71 height 11
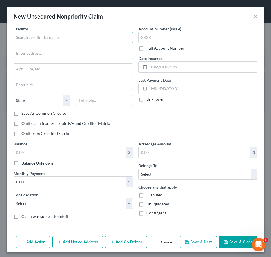
click at [38, 37] on input "text" at bounding box center [73, 37] width 119 height 11
type input "Medicare"
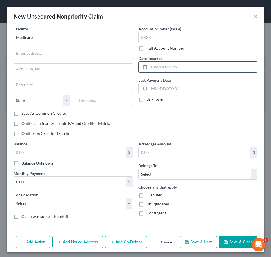
click at [191, 67] on input "text" at bounding box center [203, 67] width 108 height 11
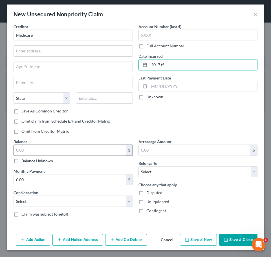
type input "2017 ff"
click at [42, 149] on input "text" at bounding box center [70, 150] width 112 height 11
click at [71, 154] on input "735,836" at bounding box center [70, 150] width 112 height 11
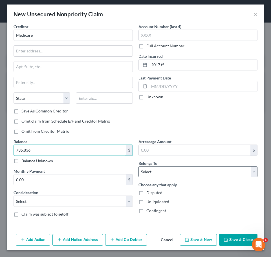
type input "735,836"
click at [165, 170] on select "Select Debtor 1 Only Debtor 2 Only Debtor 1 And Debtor 2 Only At Least One Of T…" at bounding box center [198, 172] width 119 height 11
select select "0"
click at [139, 167] on select "Select Debtor 1 Only Debtor 2 Only Debtor 1 And Debtor 2 Only At Least One Of T…" at bounding box center [198, 172] width 119 height 11
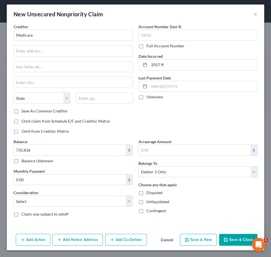
click at [146, 193] on label "Disputed" at bounding box center [154, 193] width 16 height 6
click at [149, 193] on input "Disputed" at bounding box center [151, 192] width 4 height 4
checkbox input "true"
click at [81, 242] on button "Add Notice Address" at bounding box center [77, 240] width 51 height 12
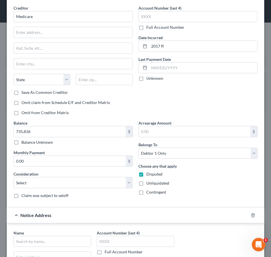
scroll to position [59, 0]
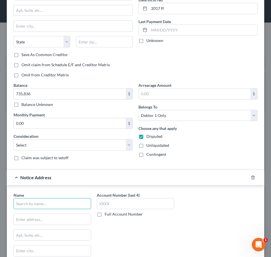
click at [64, 207] on input "text" at bounding box center [53, 203] width 78 height 11
click at [99, 166] on form "Creditor * Medicare State [US_STATE] AK AR AZ CA CO [GEOGRAPHIC_DATA] DE DC [GE…" at bounding box center [136, 129] width 244 height 324
click at [49, 203] on input "text" at bounding box center [53, 203] width 78 height 11
type input "Qlarant"
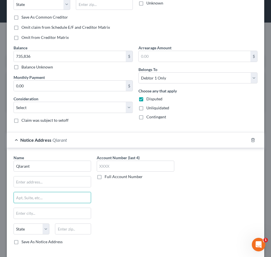
scroll to position [115, 0]
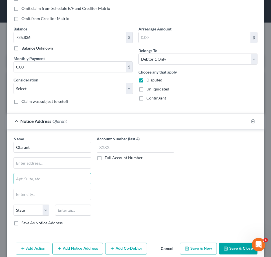
drag, startPoint x: 15, startPoint y: 223, endPoint x: 38, endPoint y: 227, distance: 23.2
click at [21, 224] on label "Save As Notice Address" at bounding box center [41, 223] width 41 height 6
click at [24, 224] on input "Save As Notice Address" at bounding box center [26, 222] width 4 height 4
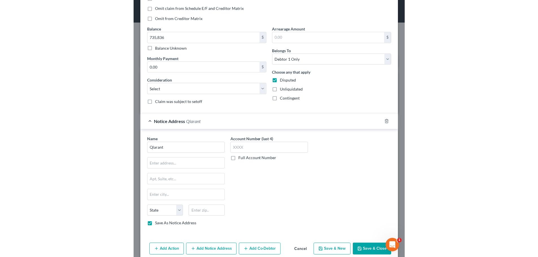
scroll to position [124, 0]
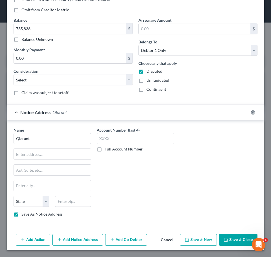
click at [236, 238] on button "Save & Close" at bounding box center [238, 240] width 38 height 12
checkbox input "false"
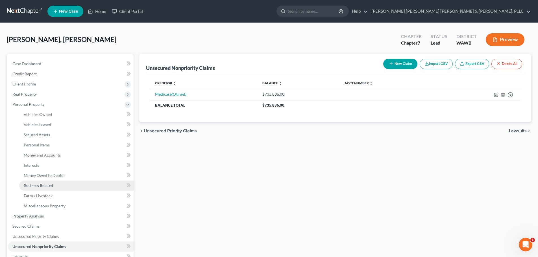
scroll to position [56, 0]
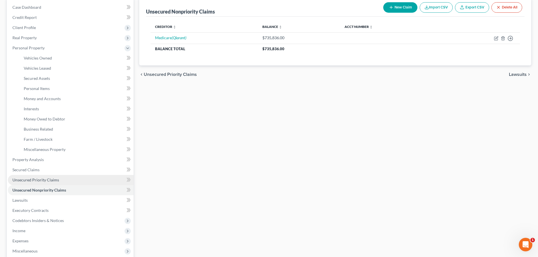
click at [42, 180] on span "Unsecured Priority Claims" at bounding box center [35, 180] width 47 height 5
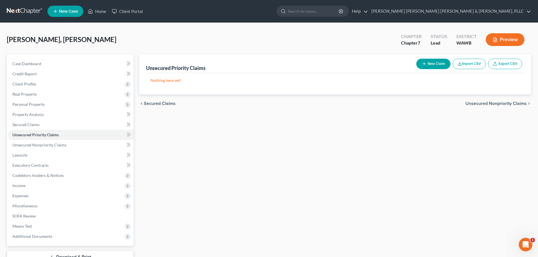
click at [430, 63] on button "New Claim" at bounding box center [433, 64] width 34 height 10
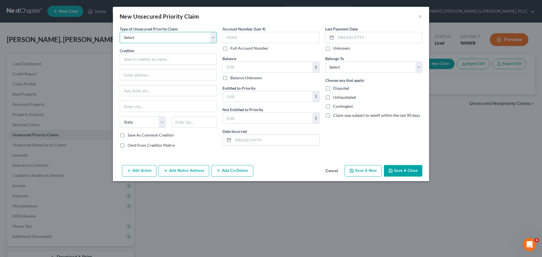
click at [192, 42] on select "Select Taxes & Other Government Units Domestic Support Obligations Extensions o…" at bounding box center [168, 37] width 97 height 11
select select "0"
click at [120, 32] on select "Select Taxes & Other Government Units Domestic Support Obligations Extensions o…" at bounding box center [168, 37] width 97 height 11
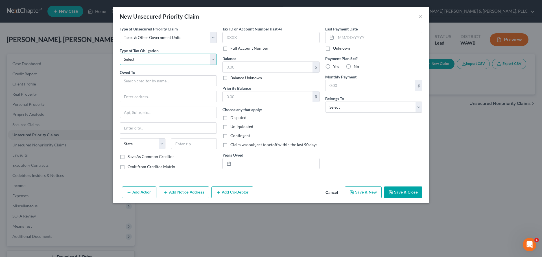
click at [171, 60] on select "Select Federal City State Franchise Tax Board Other" at bounding box center [168, 59] width 97 height 11
select select "0"
click at [120, 54] on select "Select Federal City State Franchise Tax Board Other" at bounding box center [168, 59] width 97 height 11
click at [149, 81] on input "text" at bounding box center [168, 80] width 97 height 11
type input "Internal Revenue Service"
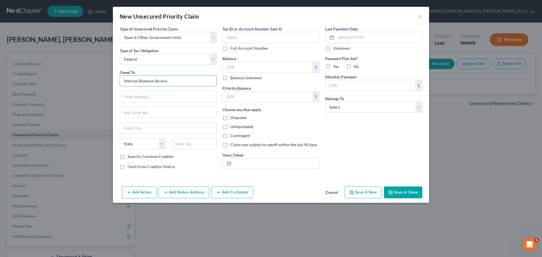
click at [182, 83] on input "Internal Revenue Service" at bounding box center [168, 80] width 97 height 11
click at [233, 40] on input "text" at bounding box center [270, 37] width 97 height 11
click at [339, 105] on select "Select Debtor 1 Only Debtor 2 Only Debtor 1 And Debtor 2 Only At Least One Of T…" at bounding box center [373, 107] width 97 height 11
select select "3"
click at [325, 102] on select "Select Debtor 1 Only Debtor 2 Only Debtor 1 And Debtor 2 Only At Least One Of T…" at bounding box center [373, 107] width 97 height 11
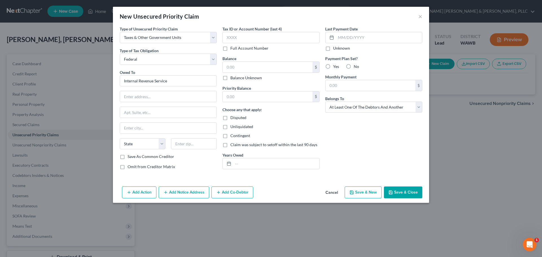
click at [400, 194] on button "Save & Close" at bounding box center [403, 193] width 38 height 12
